Goal: Task Accomplishment & Management: Manage account settings

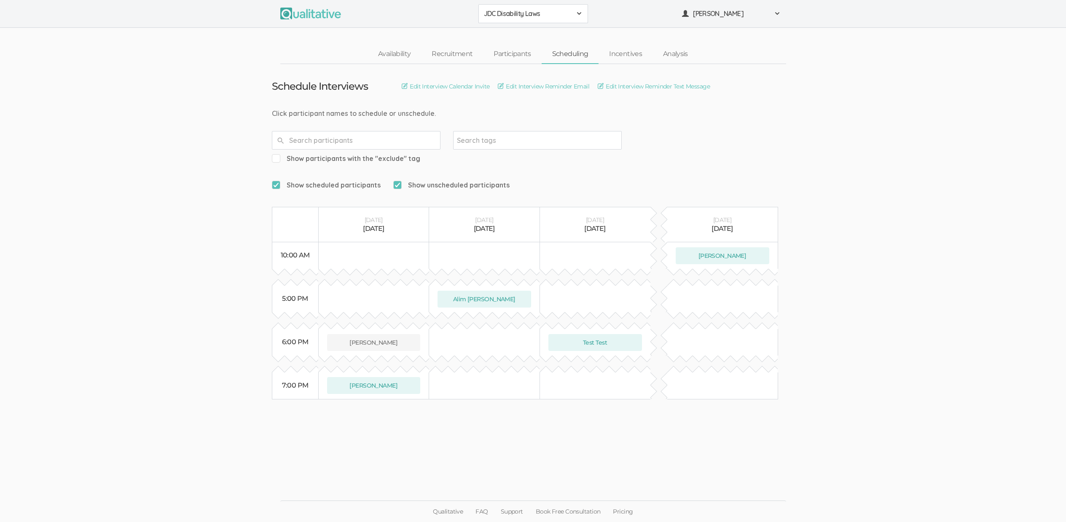
click at [852, 173] on ui-view "Schedule Interviews Edit Interview Calendar Invite Edit Interview Reminder Emai…" at bounding box center [533, 261] width 1066 height 395
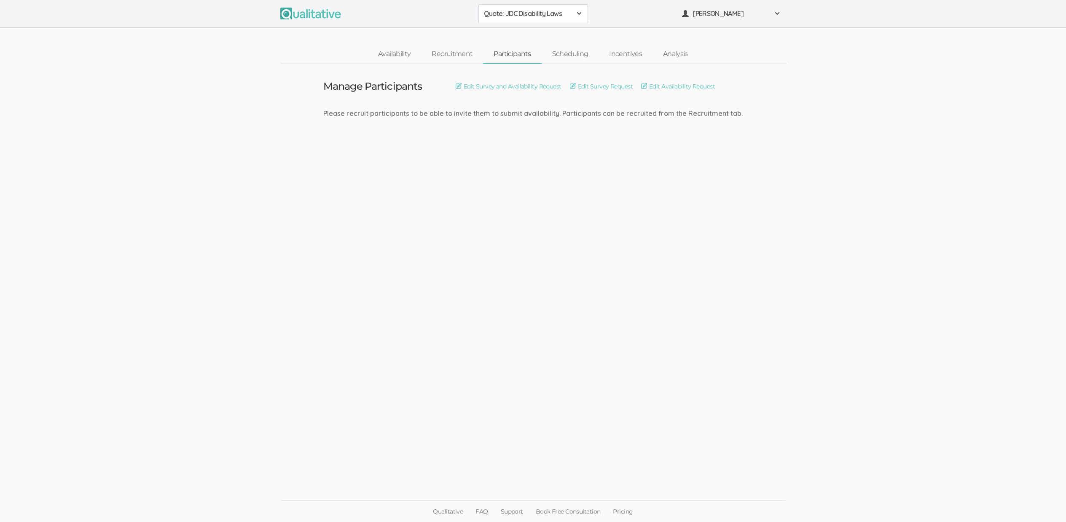
click at [164, 244] on ui-view "Manage Participants Edit Survey and Availability Request Edit Survey Request Ed…" at bounding box center [533, 261] width 1066 height 395
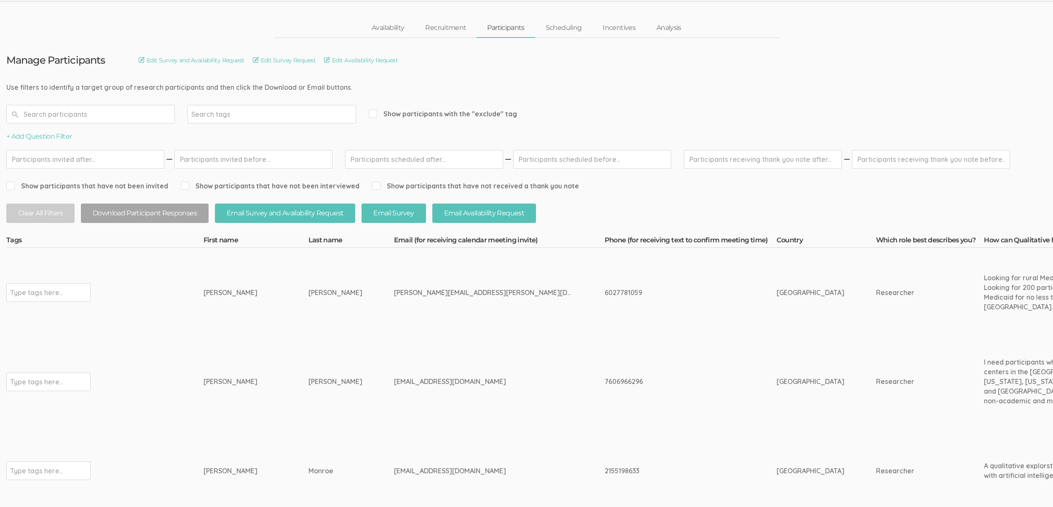
click at [605, 333] on td "6027781059" at bounding box center [691, 292] width 172 height 89
drag, startPoint x: 213, startPoint y: 288, endPoint x: 426, endPoint y: 384, distance: 233.2
click at [426, 384] on div "[EMAIL_ADDRESS][DOMAIN_NAME]" at bounding box center [483, 382] width 179 height 10
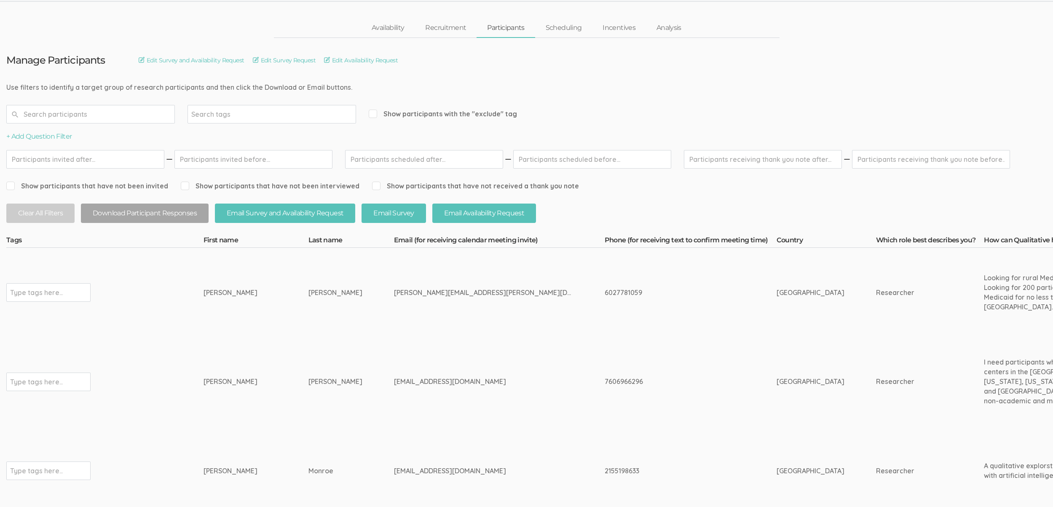
drag, startPoint x: 431, startPoint y: 381, endPoint x: 215, endPoint y: 292, distance: 234.1
click at [215, 292] on div "[PERSON_NAME]" at bounding box center [240, 293] width 73 height 10
drag, startPoint x: 212, startPoint y: 293, endPoint x: 408, endPoint y: 389, distance: 218.5
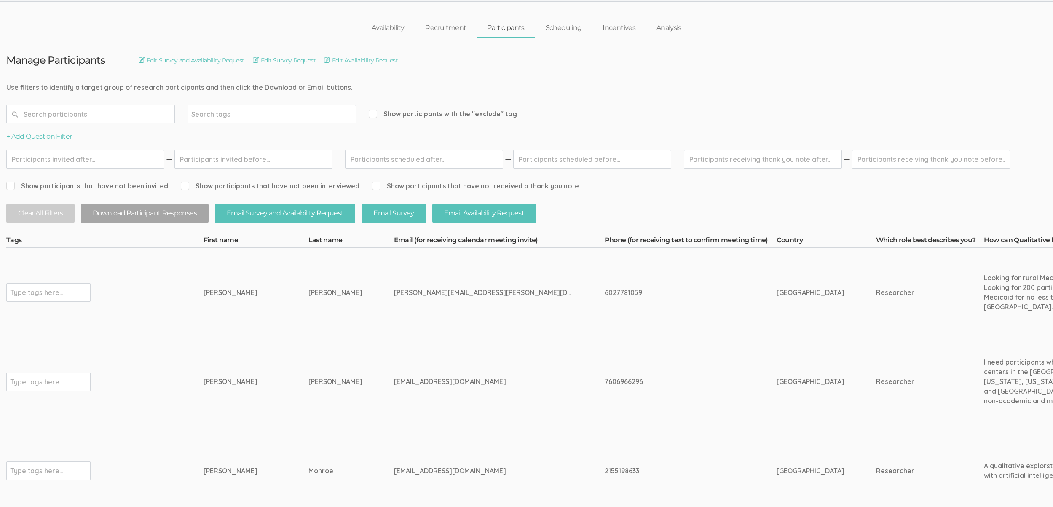
click at [410, 384] on div "[EMAIL_ADDRESS][DOMAIN_NAME]" at bounding box center [483, 382] width 179 height 10
drag, startPoint x: 408, startPoint y: 377, endPoint x: 209, endPoint y: 293, distance: 215.9
click at [209, 293] on div "[PERSON_NAME]" at bounding box center [240, 293] width 73 height 10
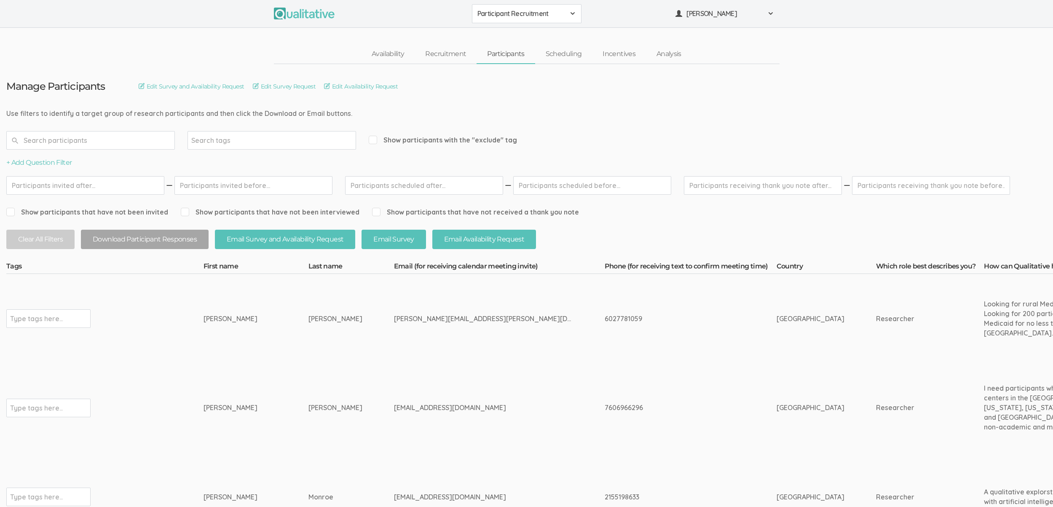
drag, startPoint x: 407, startPoint y: 406, endPoint x: 217, endPoint y: 321, distance: 208.3
click at [218, 321] on div "[PERSON_NAME]" at bounding box center [240, 319] width 73 height 10
drag, startPoint x: 388, startPoint y: 317, endPoint x: 416, endPoint y: 411, distance: 98.0
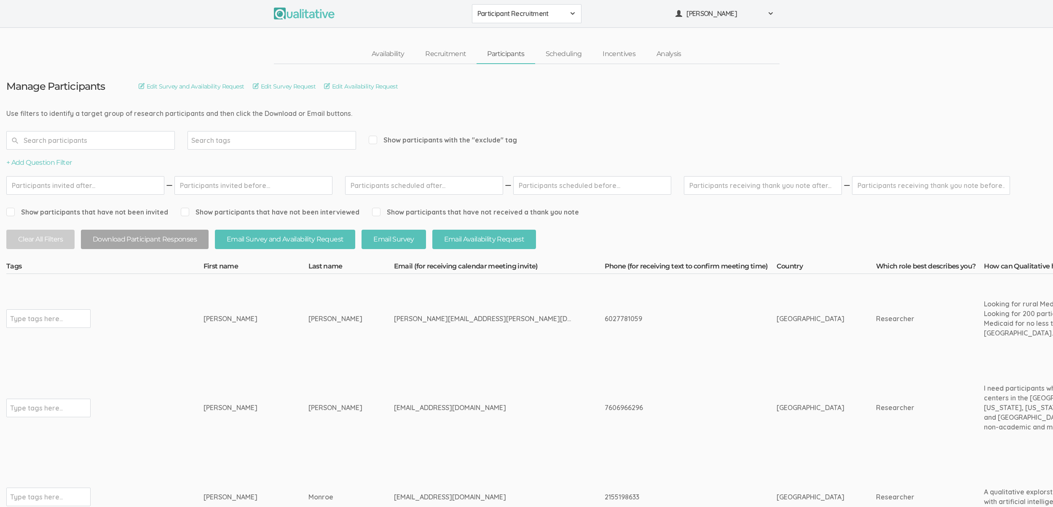
click at [416, 411] on div "[EMAIL_ADDRESS][DOMAIN_NAME]" at bounding box center [483, 408] width 179 height 10
click at [514, 335] on td "[PERSON_NAME][EMAIL_ADDRESS][PERSON_NAME][DOMAIN_NAME]" at bounding box center [499, 318] width 211 height 89
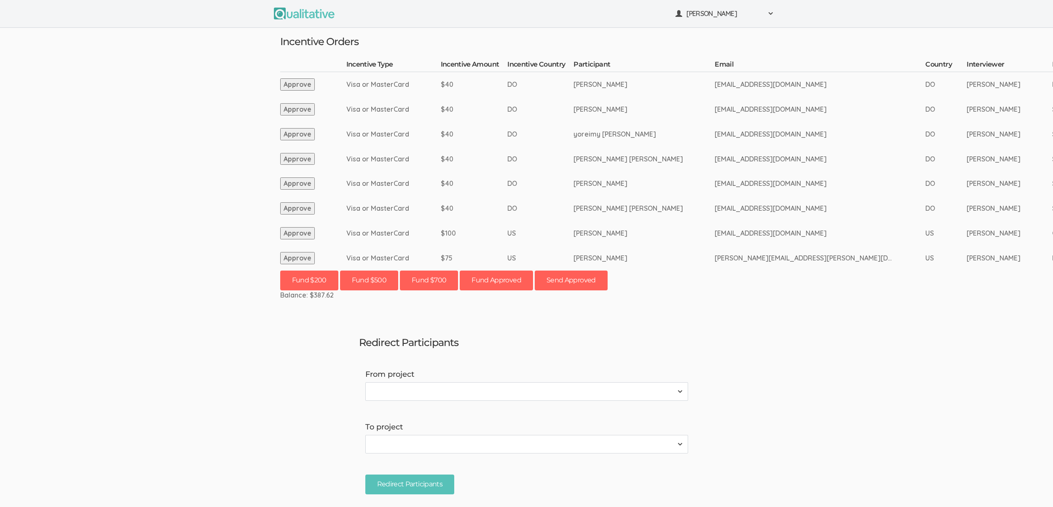
click at [574, 153] on td "Wendy Margarita Abreu Castillo" at bounding box center [644, 159] width 141 height 25
click at [835, 239] on td "rockjennifer6@gmail.com" at bounding box center [820, 233] width 211 height 25
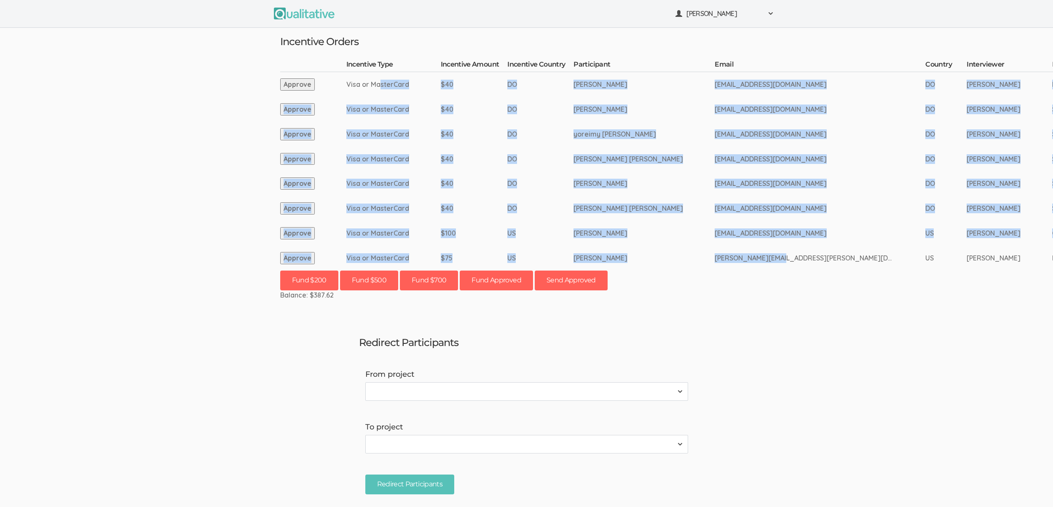
drag, startPoint x: 766, startPoint y: 260, endPoint x: 378, endPoint y: 82, distance: 426.8
click at [378, 82] on tbody "Incentive Type Incentive Amount Incentive Country Participant Email Country Int…" at bounding box center [975, 165] width 1391 height 211
click at [379, 82] on td "Visa or MasterCard" at bounding box center [393, 84] width 94 height 25
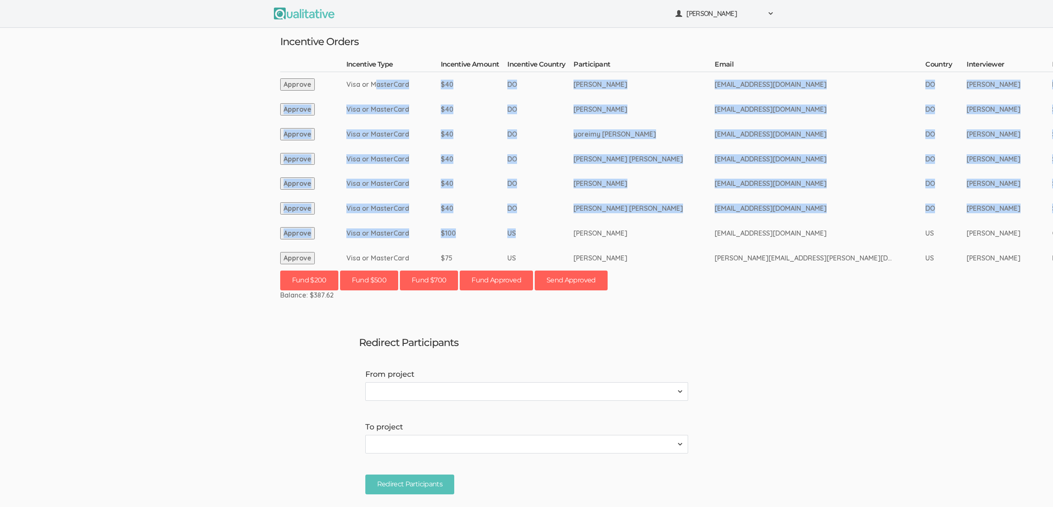
drag, startPoint x: 375, startPoint y: 83, endPoint x: 636, endPoint y: 223, distance: 296.5
click at [636, 223] on tbody "Incentive Type Incentive Amount Incentive Country Participant Email Country Int…" at bounding box center [975, 165] width 1391 height 211
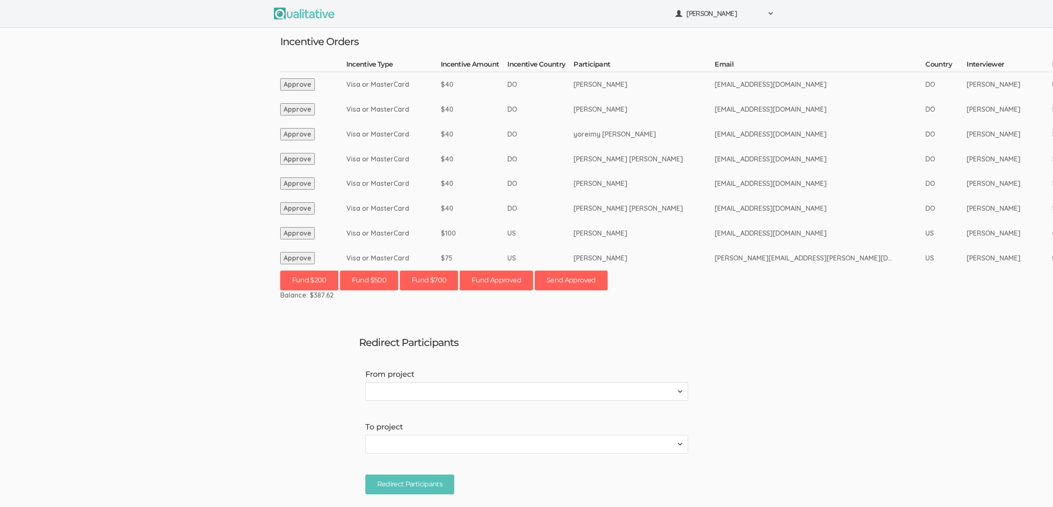
drag, startPoint x: 636, startPoint y: 223, endPoint x: 632, endPoint y: 220, distance: 5.3
click at [636, 223] on td "Jennifer Rock" at bounding box center [644, 233] width 141 height 25
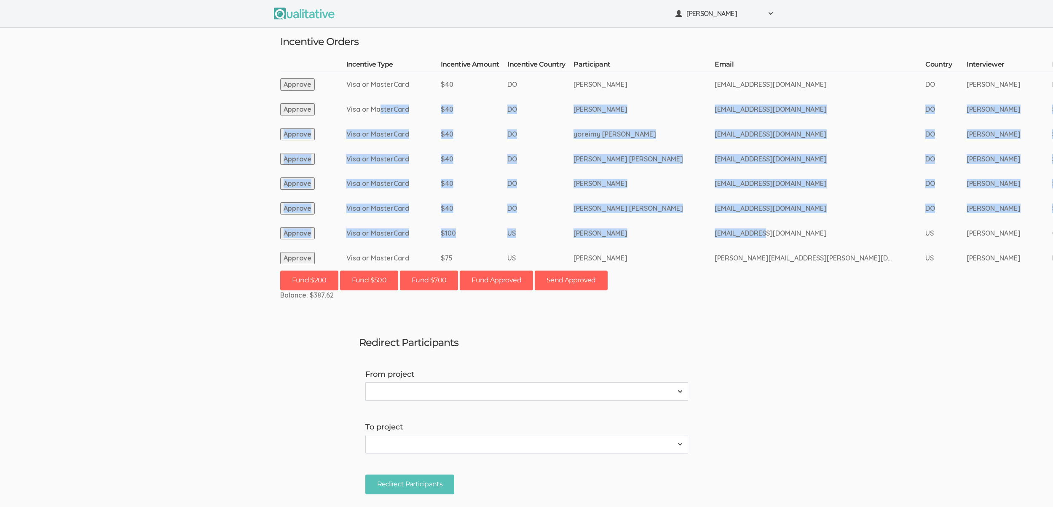
drag, startPoint x: 380, startPoint y: 107, endPoint x: 747, endPoint y: 236, distance: 388.9
click at [747, 236] on tbody "Incentive Type Incentive Amount Incentive Country Participant Email Country Int…" at bounding box center [975, 165] width 1391 height 211
click at [747, 236] on td "rockjennifer6@gmail.com" at bounding box center [820, 233] width 211 height 25
drag, startPoint x: 714, startPoint y: 224, endPoint x: 384, endPoint y: 132, distance: 342.7
click at [384, 132] on tbody "Incentive Type Incentive Amount Incentive Country Participant Email Country Int…" at bounding box center [975, 165] width 1391 height 211
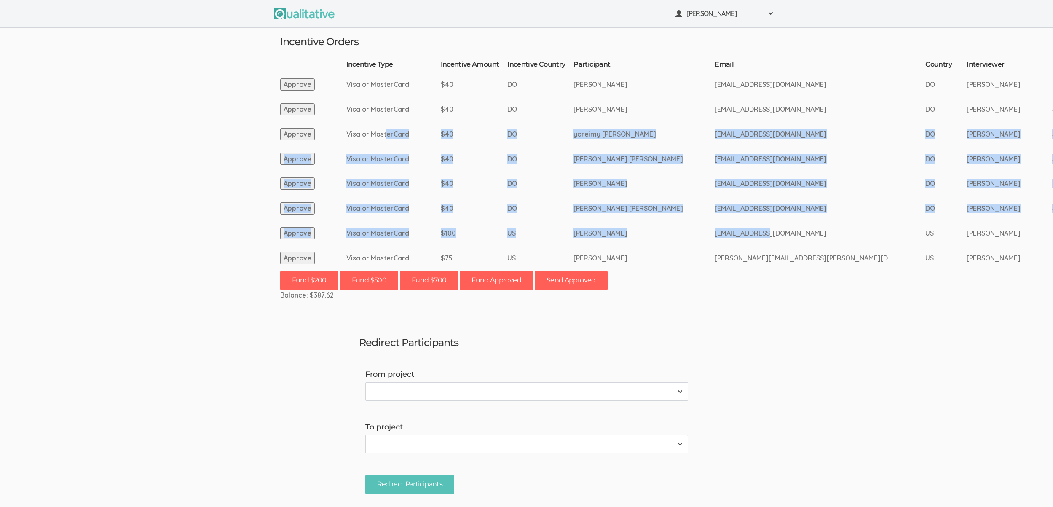
click at [384, 132] on td "Visa or MasterCard" at bounding box center [393, 134] width 94 height 25
drag, startPoint x: 381, startPoint y: 134, endPoint x: 742, endPoint y: 230, distance: 373.4
click at [742, 230] on tbody "Incentive Type Incentive Amount Incentive Country Participant Email Country Int…" at bounding box center [975, 165] width 1391 height 211
click at [742, 230] on td "rockjennifer6@gmail.com" at bounding box center [820, 233] width 211 height 25
